Goal: Find specific page/section: Find specific page/section

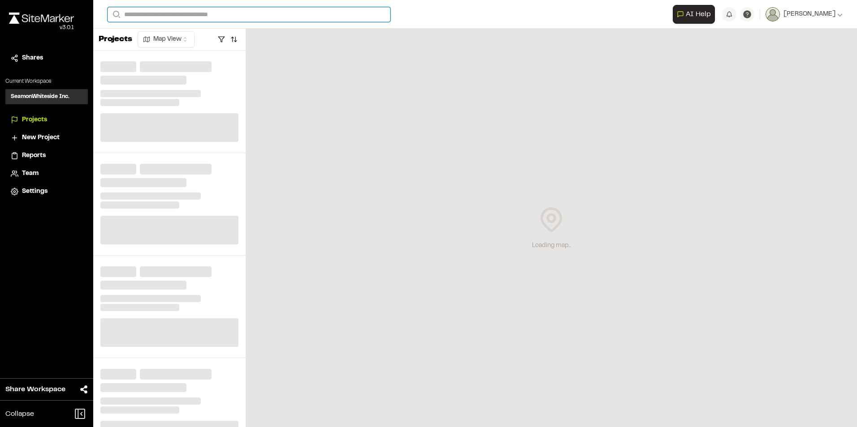
click at [192, 8] on input "Search" at bounding box center [249, 14] width 283 height 15
click at [196, 11] on input "Search" at bounding box center [249, 14] width 283 height 15
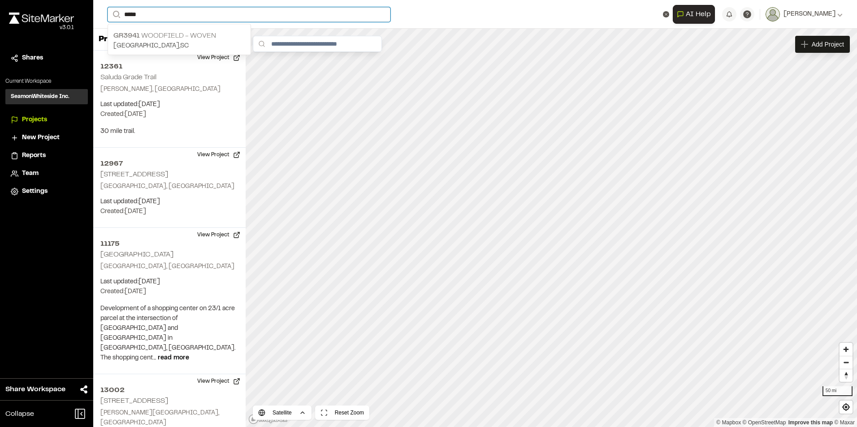
type input "*****"
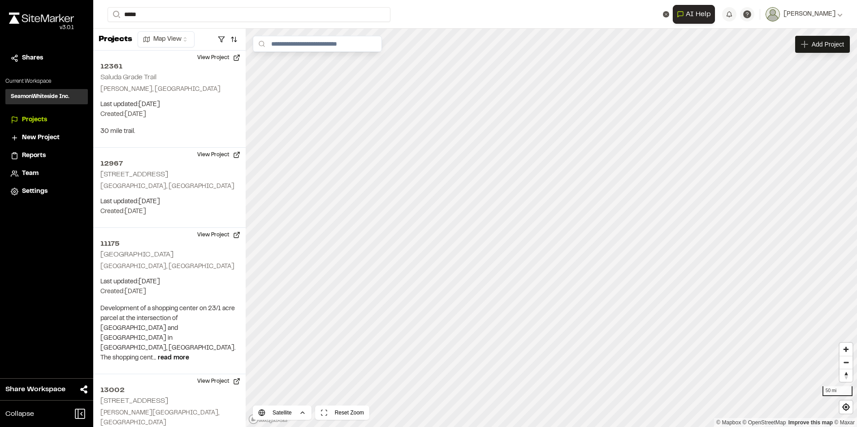
click at [150, 34] on p "GR3941 Woodfield - Woven" at bounding box center [179, 35] width 132 height 11
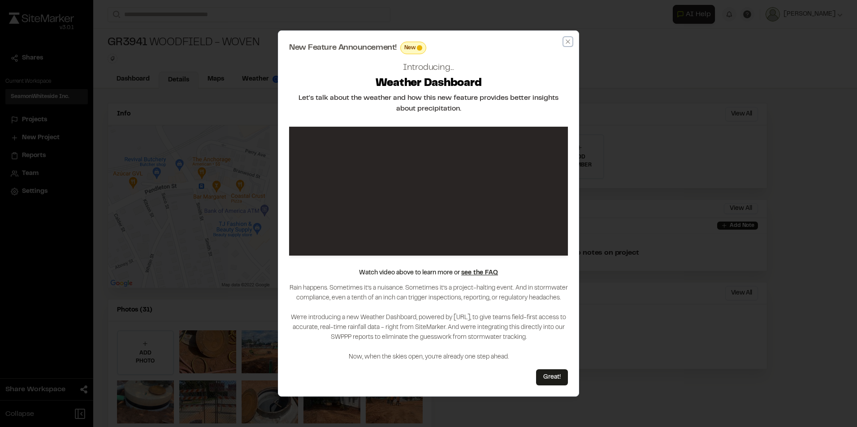
drag, startPoint x: 566, startPoint y: 40, endPoint x: 558, endPoint y: 44, distance: 8.6
click at [565, 40] on icon "button" at bounding box center [567, 41] width 7 height 7
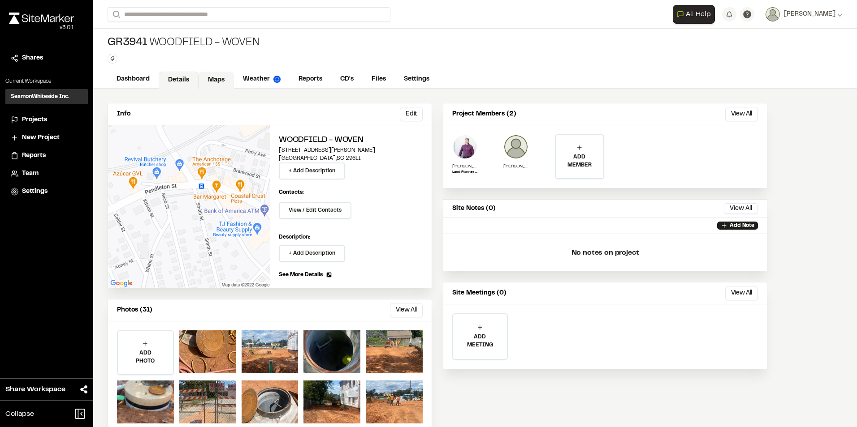
click at [225, 85] on link "Maps" at bounding box center [215, 80] width 35 height 17
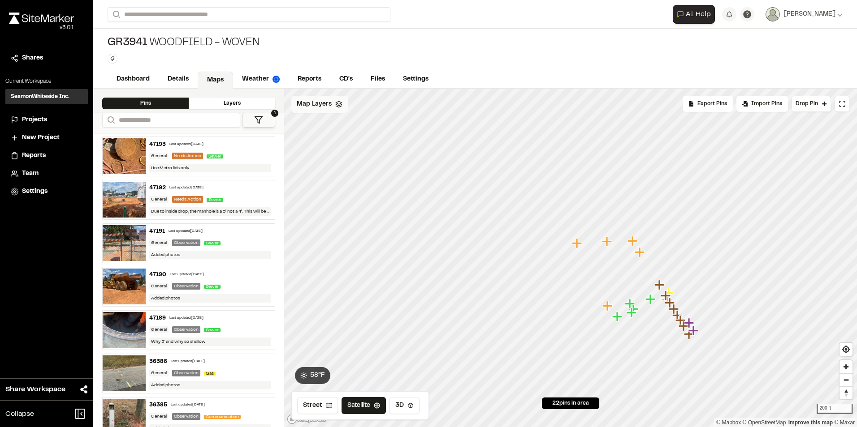
click at [312, 106] on span "Map Layers" at bounding box center [314, 104] width 35 height 10
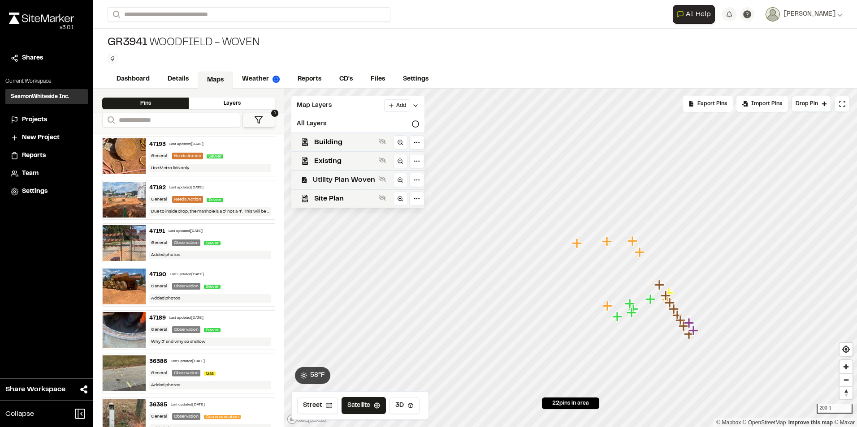
click at [341, 179] on span "Utility Plan Woven" at bounding box center [344, 180] width 62 height 11
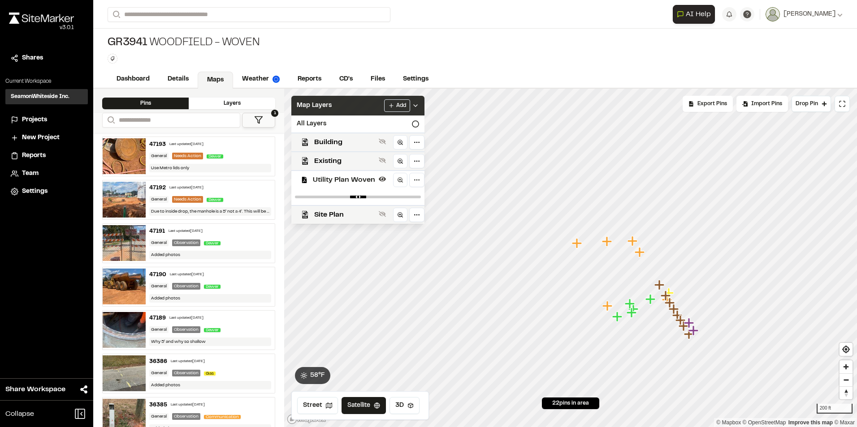
click at [313, 102] on span "Map Layers" at bounding box center [314, 106] width 35 height 10
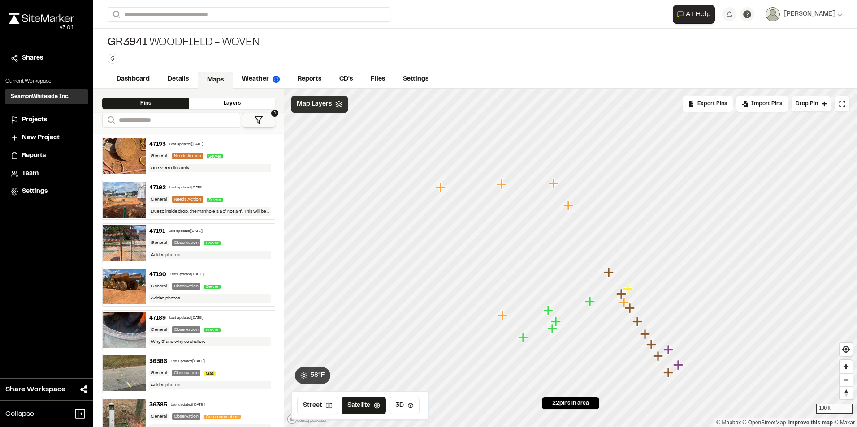
click at [320, 109] on span "Map Layers" at bounding box center [314, 104] width 35 height 10
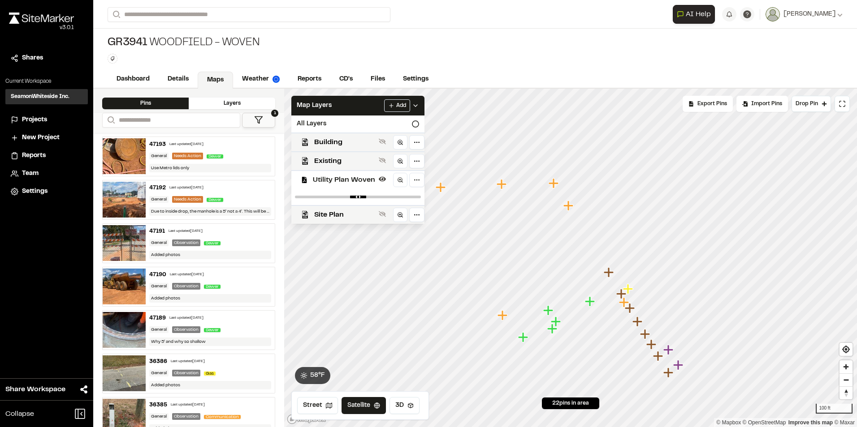
drag, startPoint x: 397, startPoint y: 195, endPoint x: 377, endPoint y: 198, distance: 20.9
click at [377, 198] on div at bounding box center [357, 197] width 133 height 16
click at [382, 195] on div at bounding box center [357, 197] width 133 height 16
drag, startPoint x: 406, startPoint y: 198, endPoint x: 371, endPoint y: 198, distance: 35.4
click at [371, 198] on input "range" at bounding box center [358, 197] width 126 height 3
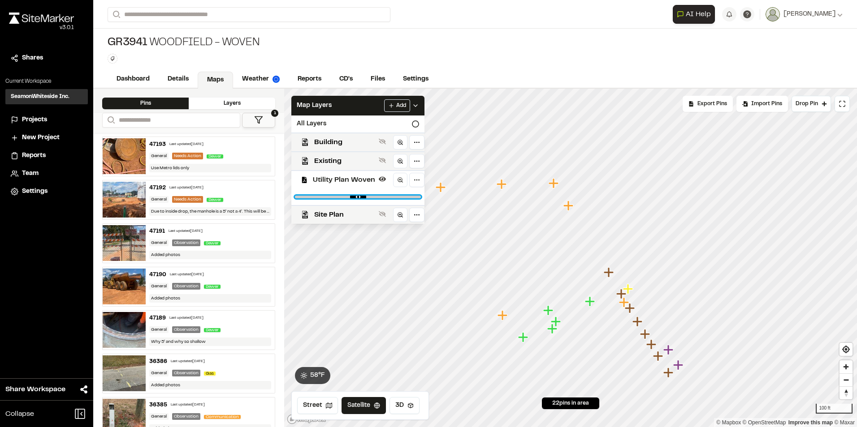
click at [371, 198] on input "range" at bounding box center [358, 197] width 126 height 3
drag, startPoint x: 371, startPoint y: 198, endPoint x: 355, endPoint y: 198, distance: 15.7
type input "****"
click at [355, 198] on input "range" at bounding box center [358, 197] width 126 height 3
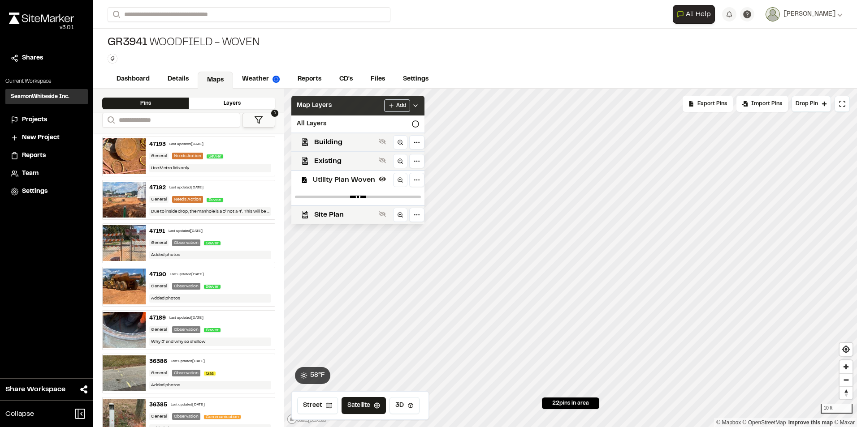
click at [357, 103] on div "Map Layers Add" at bounding box center [357, 106] width 133 height 20
